Goal: Information Seeking & Learning: Stay updated

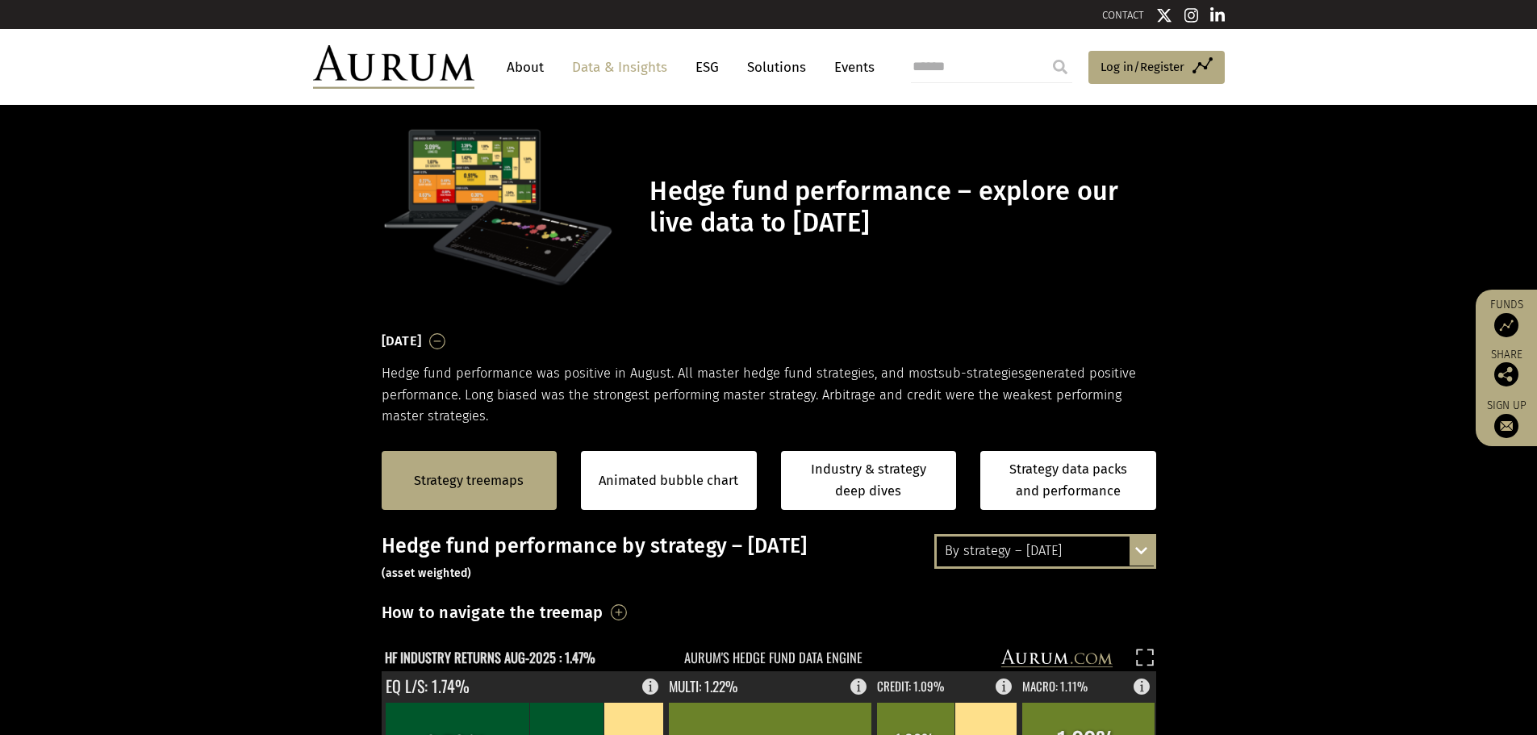
click at [1022, 550] on div "By strategy – [DATE]" at bounding box center [1045, 551] width 217 height 29
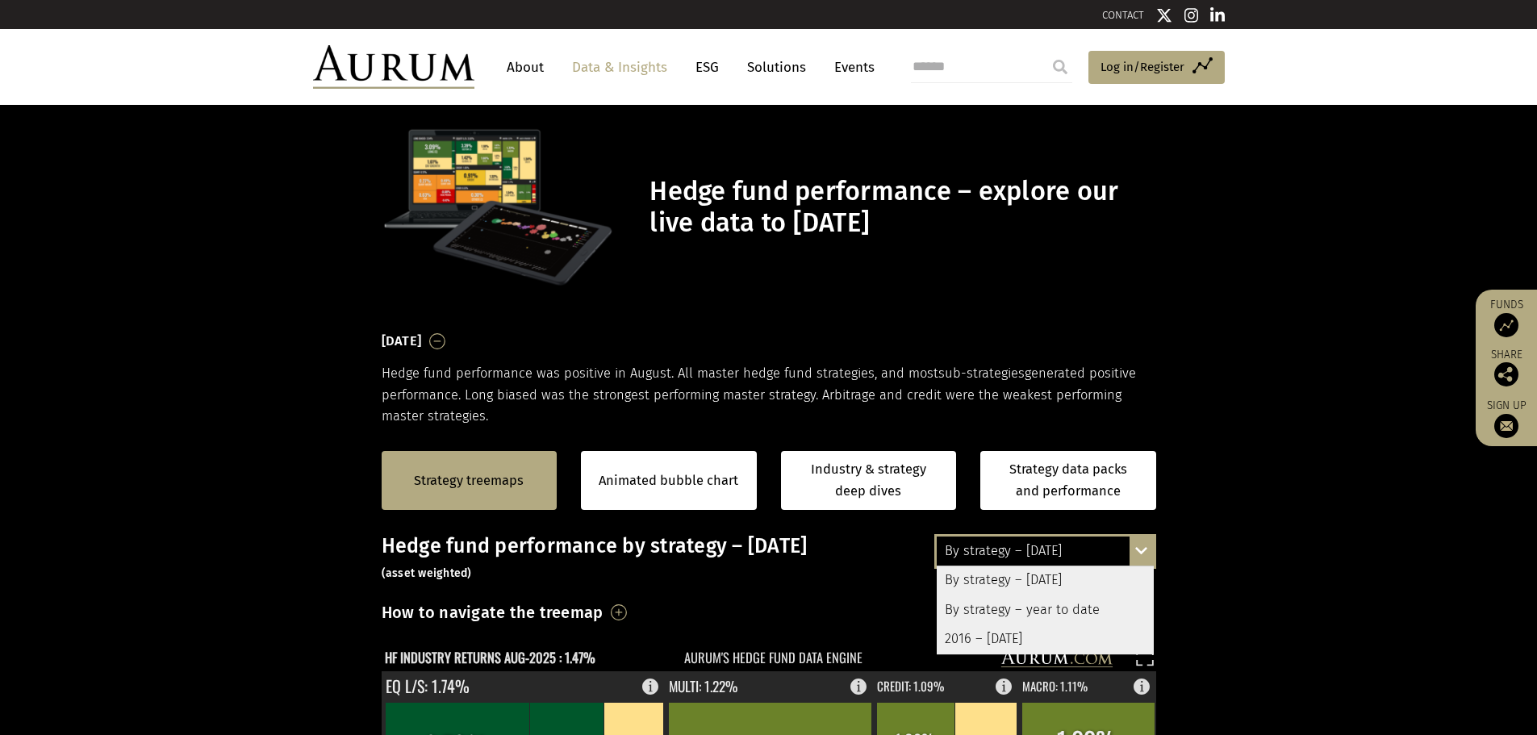
click at [1014, 617] on div "By strategy – year to date" at bounding box center [1045, 610] width 217 height 29
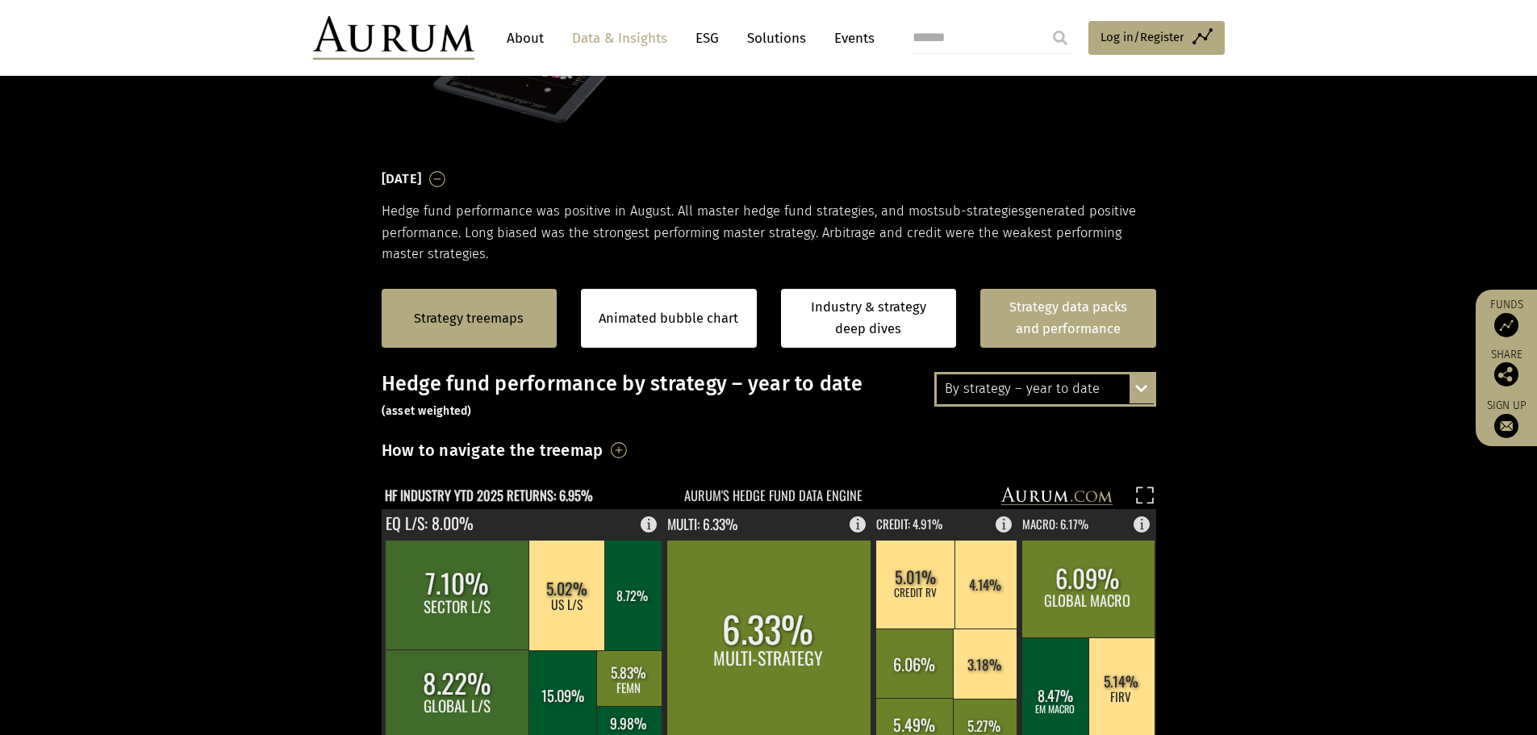
scroll to position [161, 0]
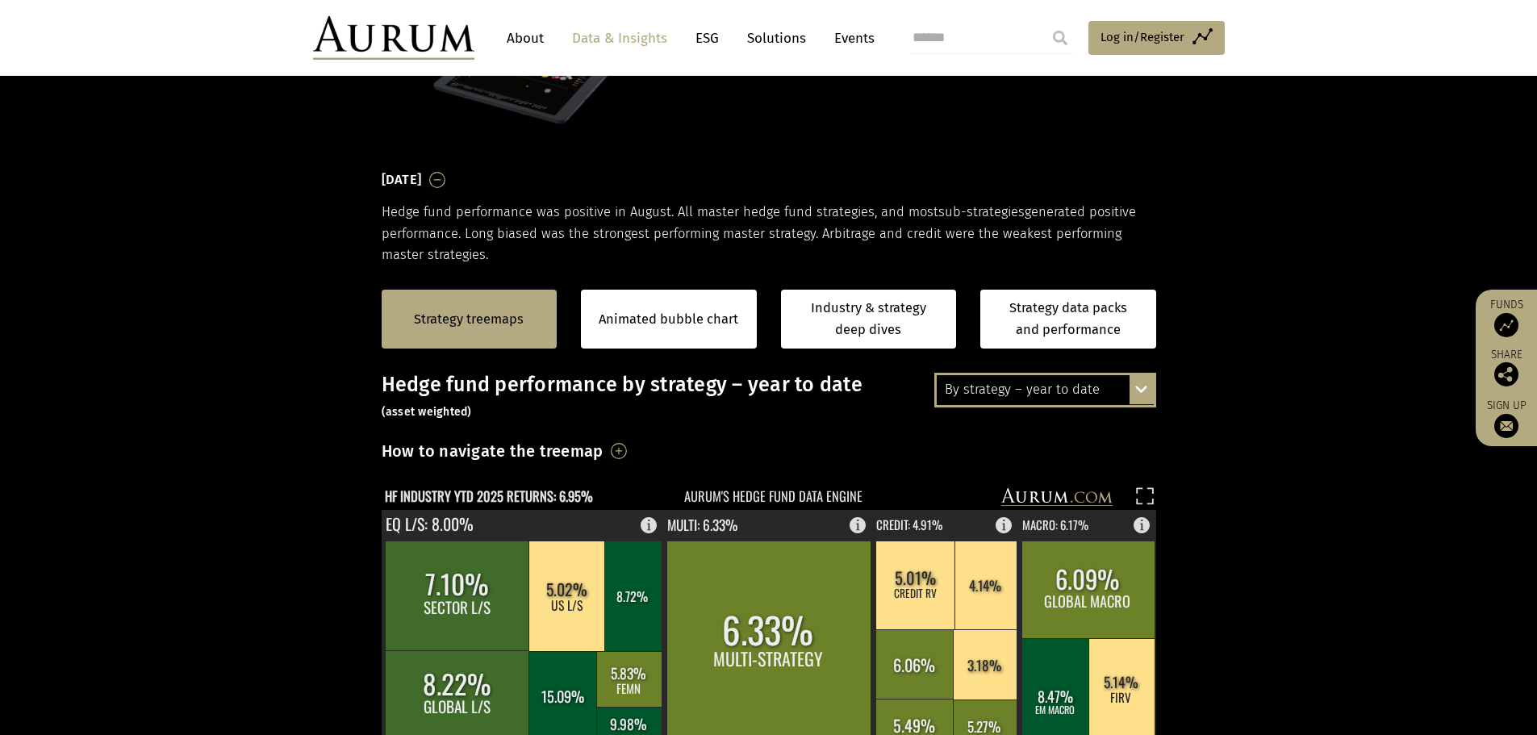
click at [1060, 395] on div "By strategy – year to date" at bounding box center [1045, 389] width 217 height 29
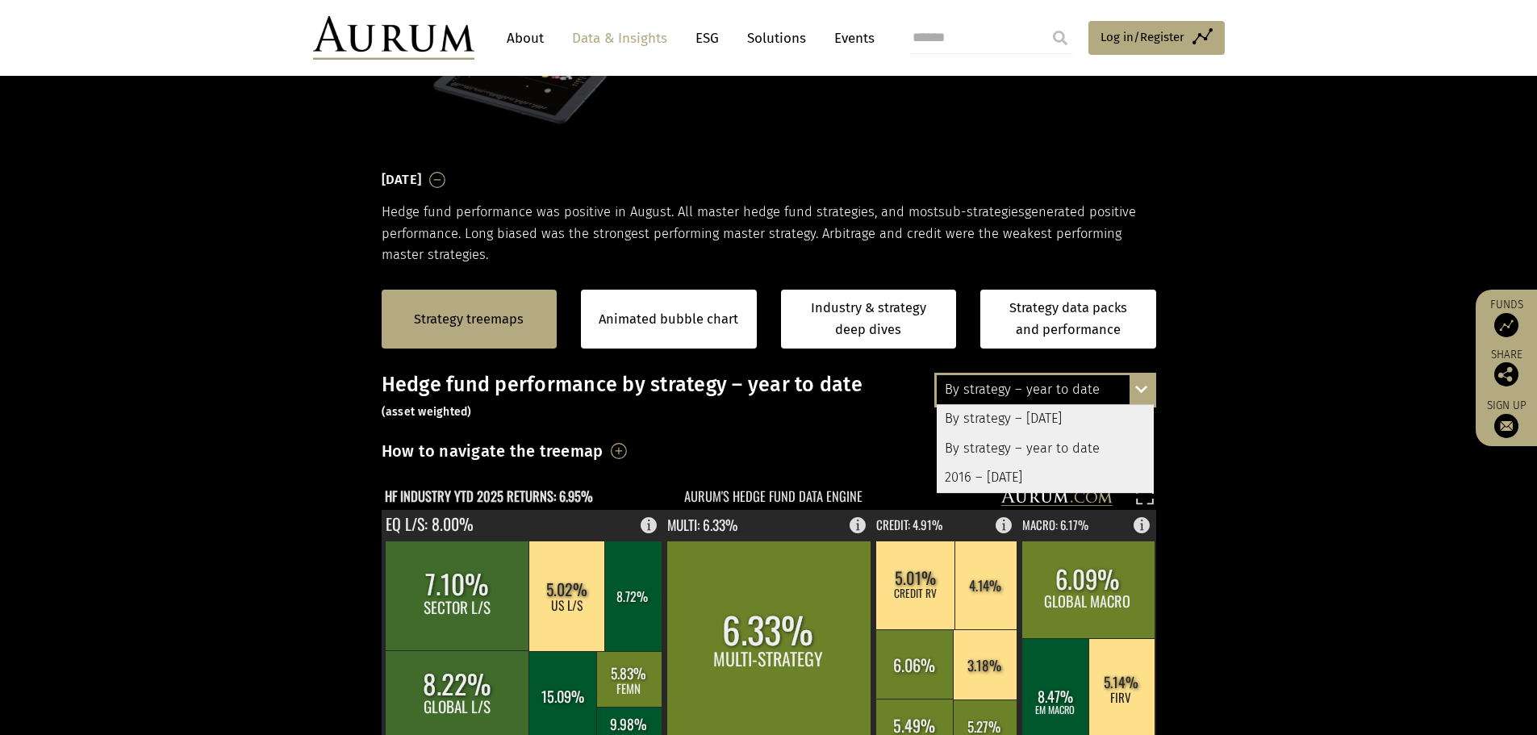
click at [1024, 475] on div "2016 – [DATE]" at bounding box center [1045, 477] width 217 height 29
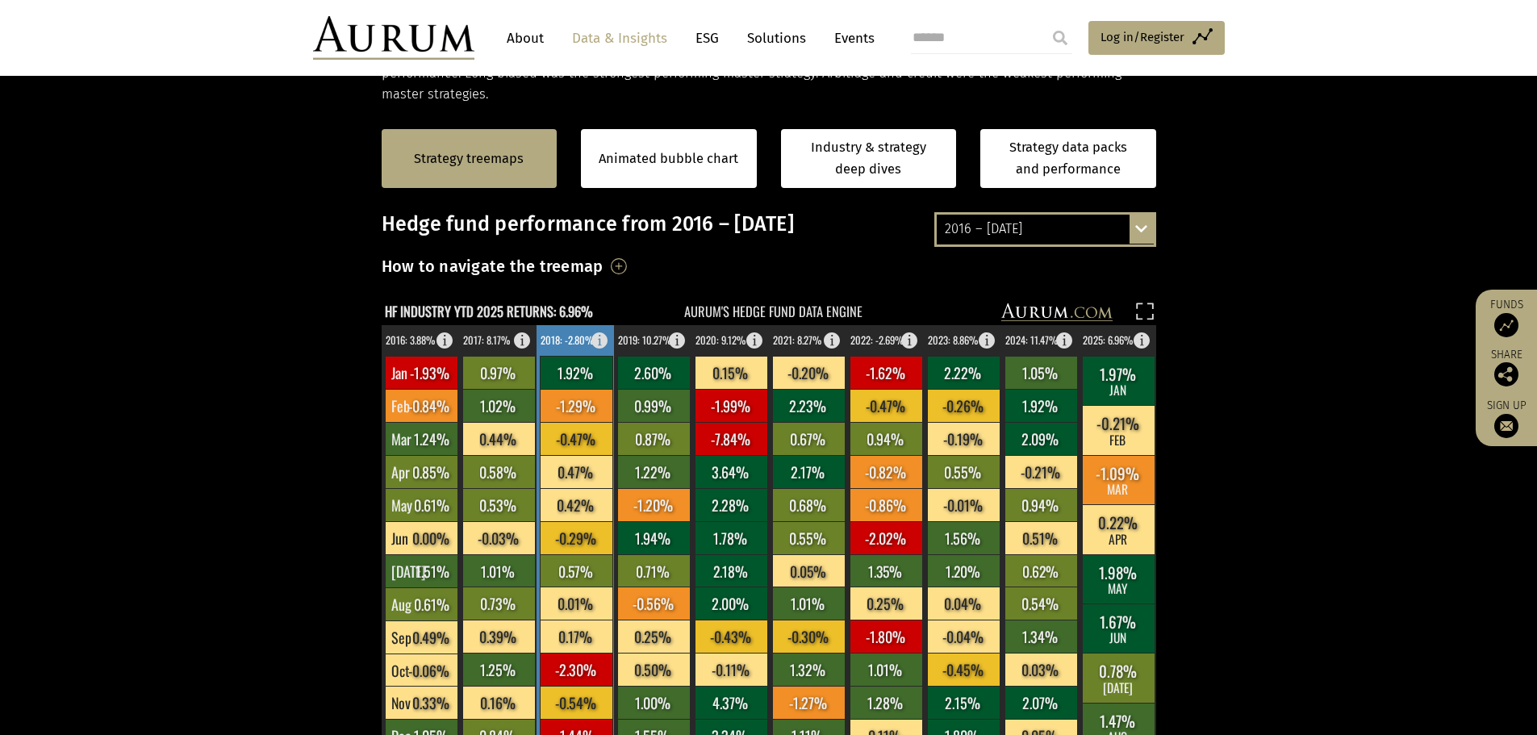
scroll to position [323, 0]
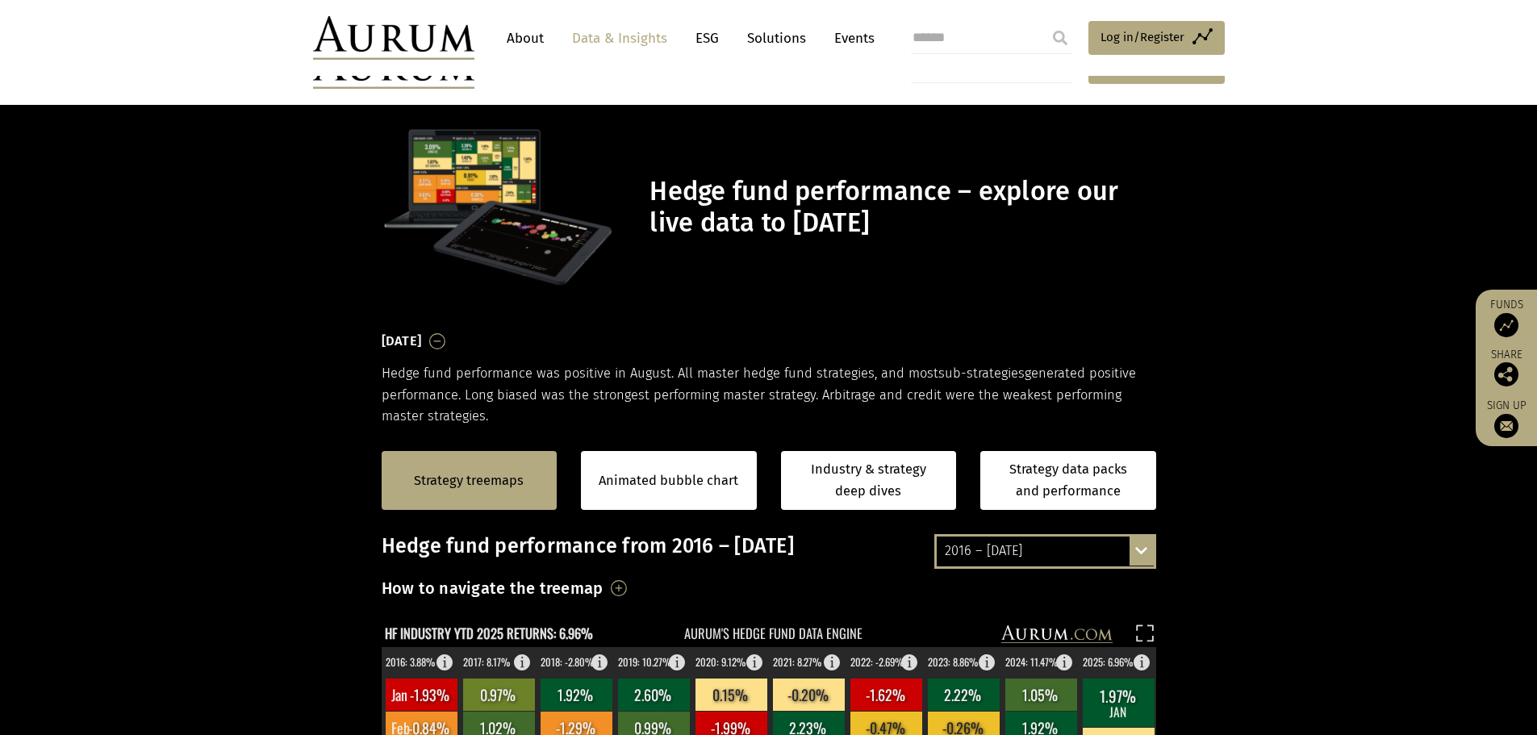
scroll to position [323, 0]
